Goal: Information Seeking & Learning: Understand process/instructions

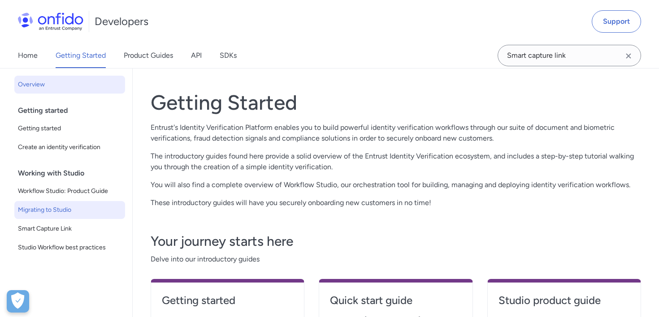
click at [66, 208] on span "Migrating to Studio" at bounding box center [70, 210] width 104 height 11
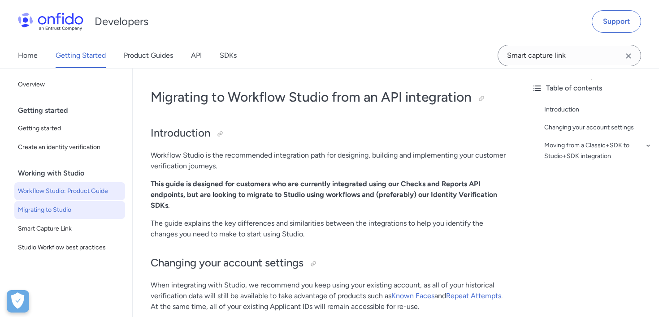
click at [85, 190] on span "Workflow Studio: Product Guide" at bounding box center [70, 191] width 104 height 11
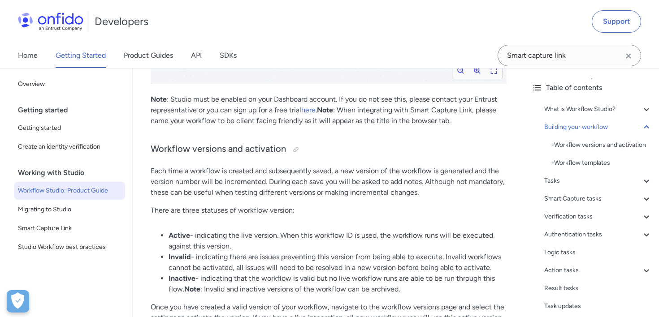
scroll to position [1472, 0]
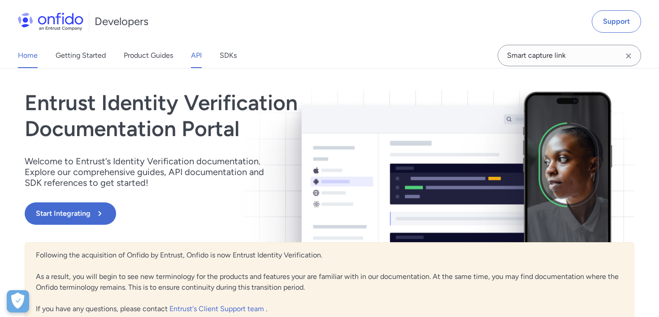
click at [200, 54] on link "API" at bounding box center [196, 55] width 11 height 25
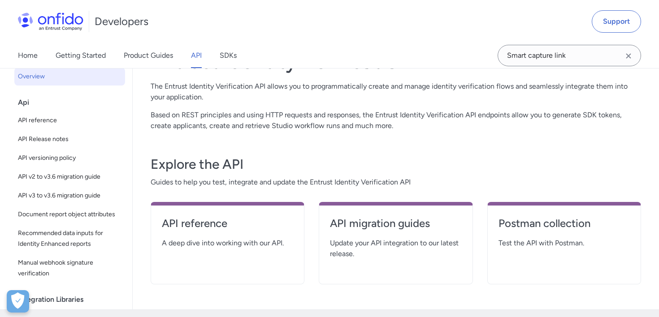
scroll to position [56, 0]
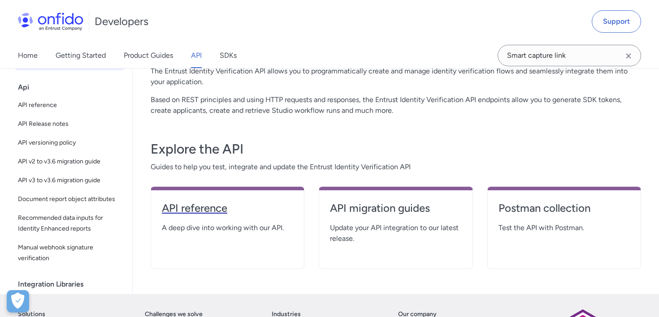
click at [208, 206] on h4 "API reference" at bounding box center [227, 208] width 131 height 14
select select "http"
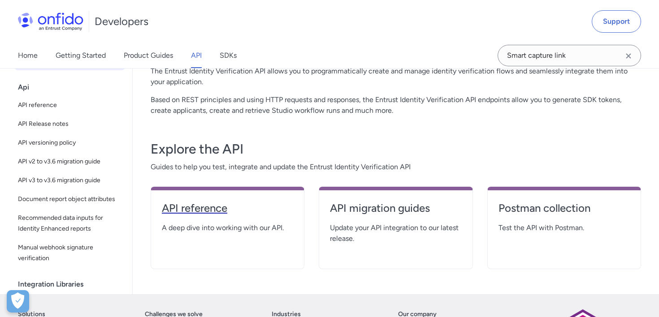
select select "http"
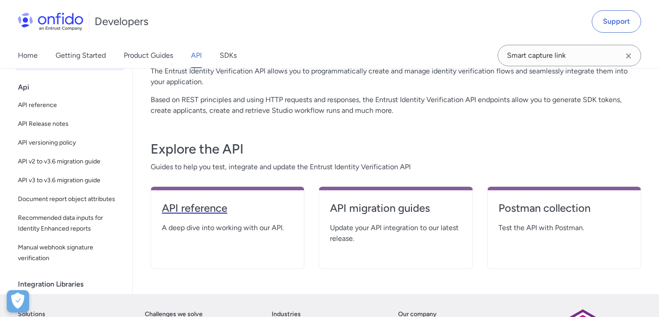
select select "http"
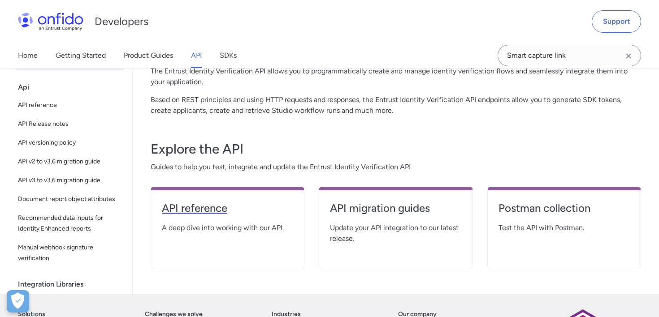
select select "http"
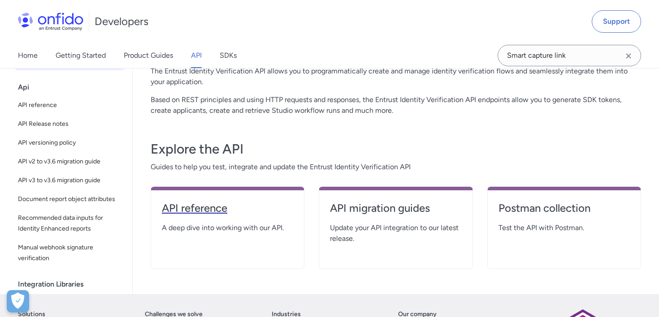
select select "http"
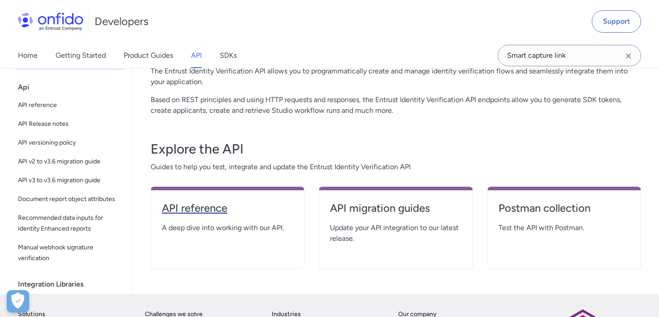
select select "http"
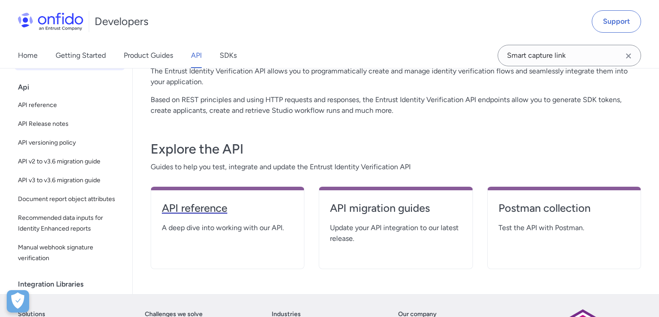
select select "http"
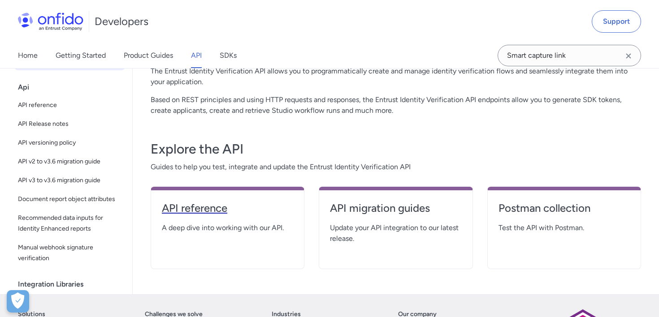
select select "http"
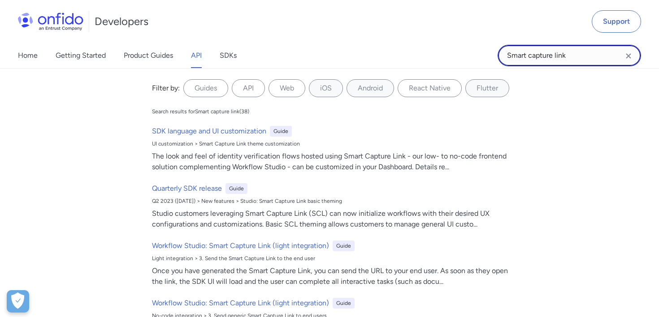
drag, startPoint x: 568, startPoint y: 52, endPoint x: 423, endPoint y: 50, distance: 145.2
click at [423, 50] on div "Home Getting Started Product Guides API SDKs Smart capture link Smart capture l…" at bounding box center [329, 55] width 659 height 25
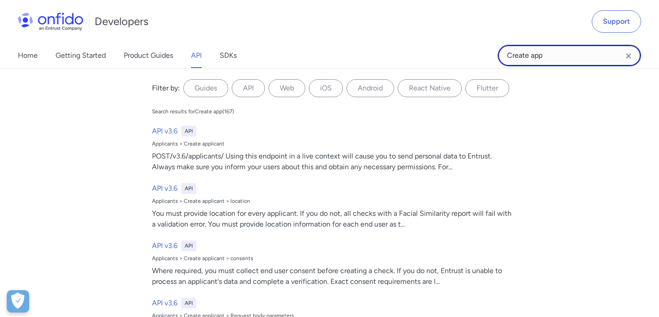
type input "Create app"
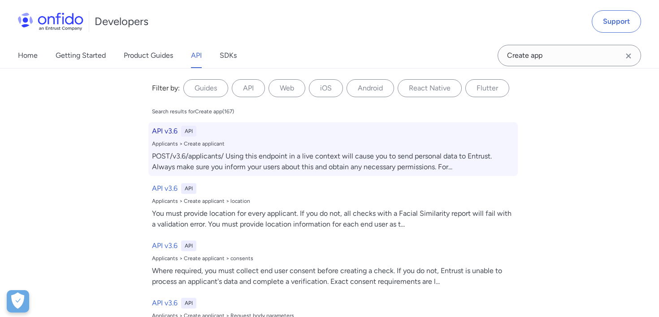
click at [285, 144] on div "Applicants > Create applicant" at bounding box center [333, 143] width 362 height 7
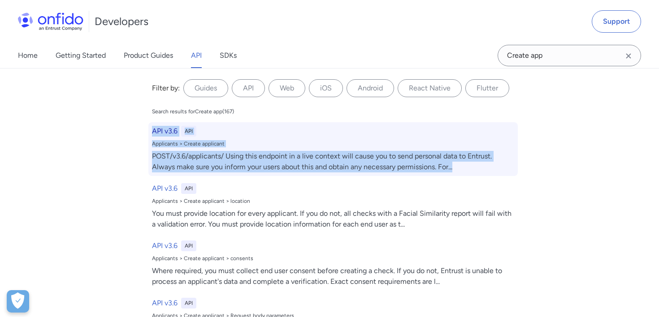
scroll to position [12649, 0]
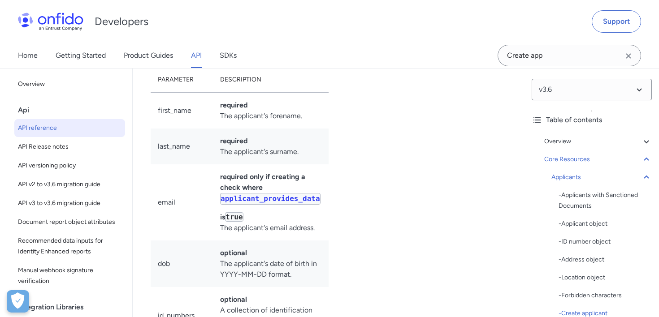
scroll to position [12644, 0]
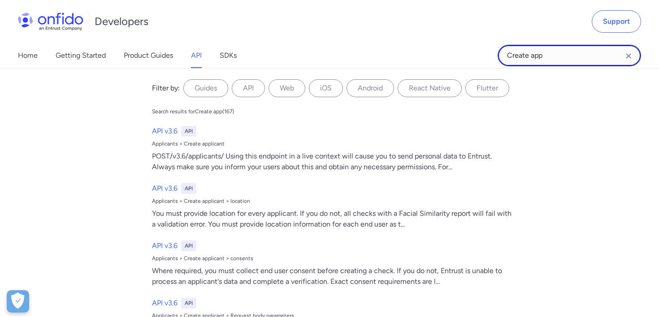
drag, startPoint x: 583, startPoint y: 60, endPoint x: 475, endPoint y: 58, distance: 108.5
click at [475, 58] on div "Home Getting Started Product Guides API SDKs Create app Create app Filter by: G…" at bounding box center [329, 55] width 659 height 25
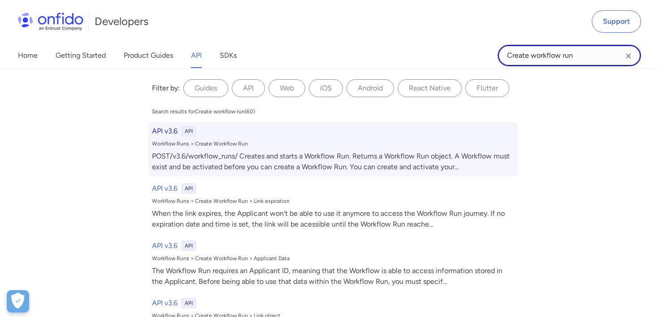
type input "Create workflow run"
click at [325, 135] on div "API v3.6 API" at bounding box center [333, 131] width 362 height 11
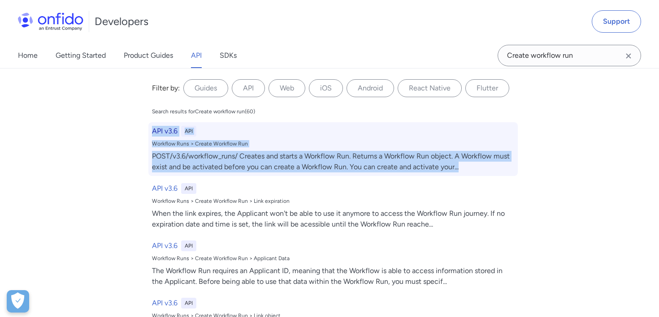
scroll to position [25075, 0]
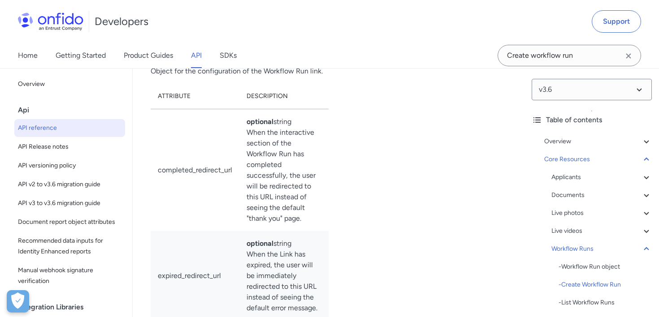
scroll to position [25113, 0]
